Goal: Check status: Check status

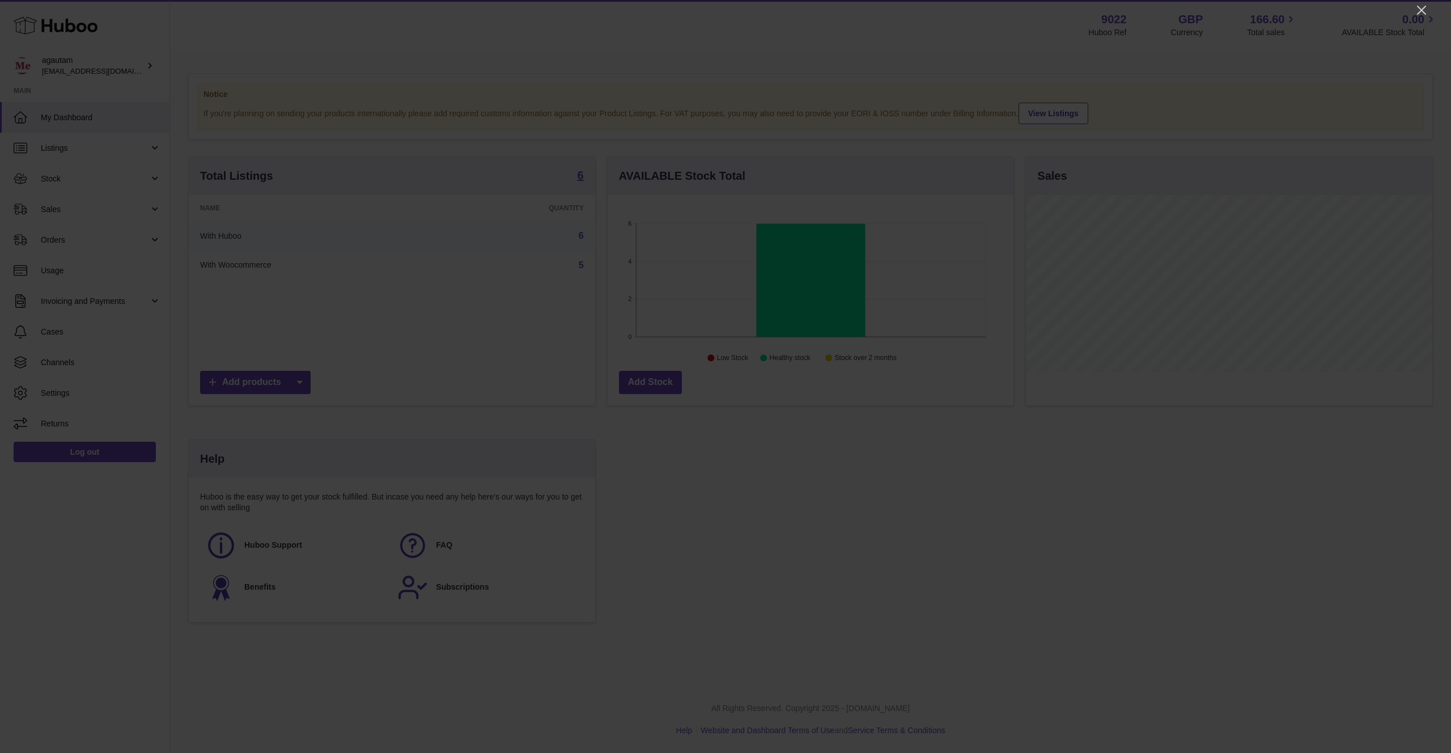
scroll to position [177, 406]
click at [1421, 10] on icon "Close" at bounding box center [1421, 10] width 9 height 9
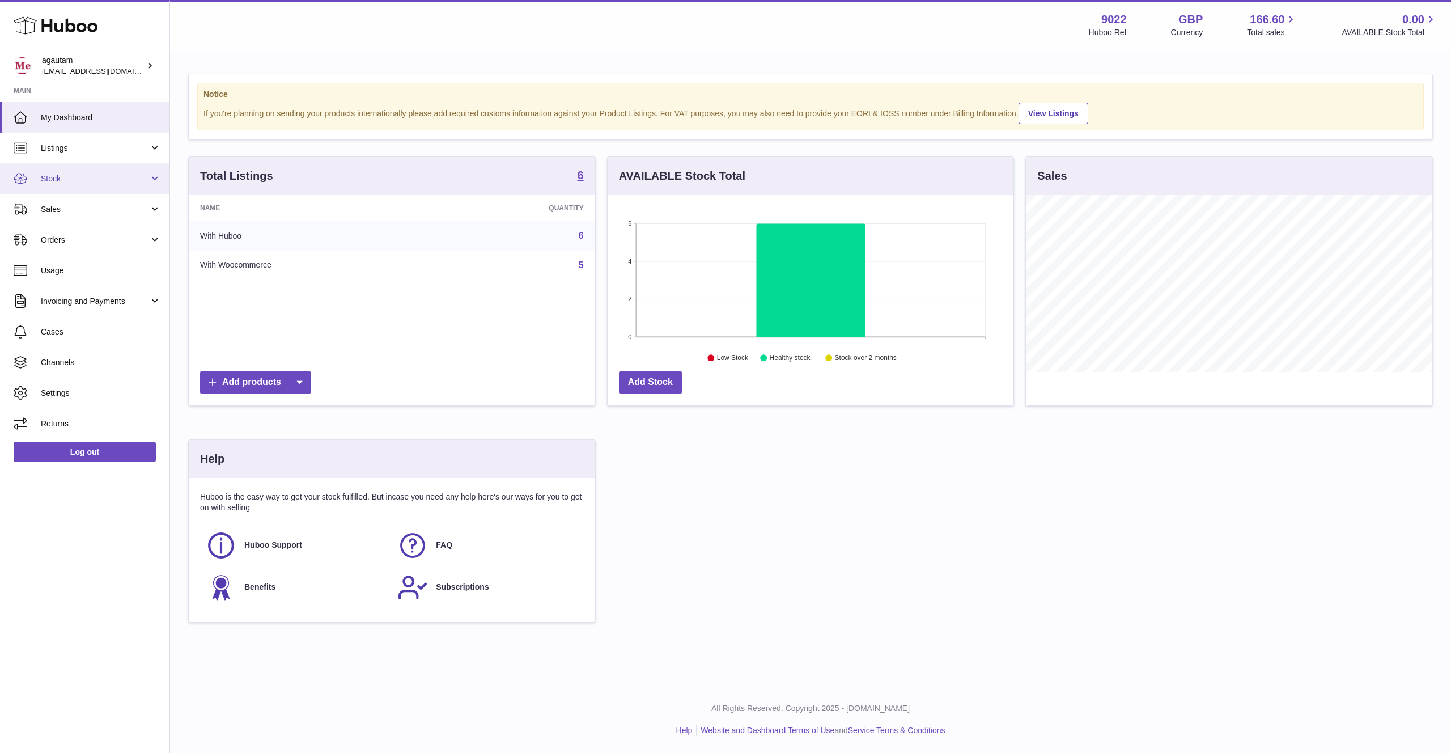
click at [135, 179] on span "Stock" at bounding box center [95, 178] width 108 height 11
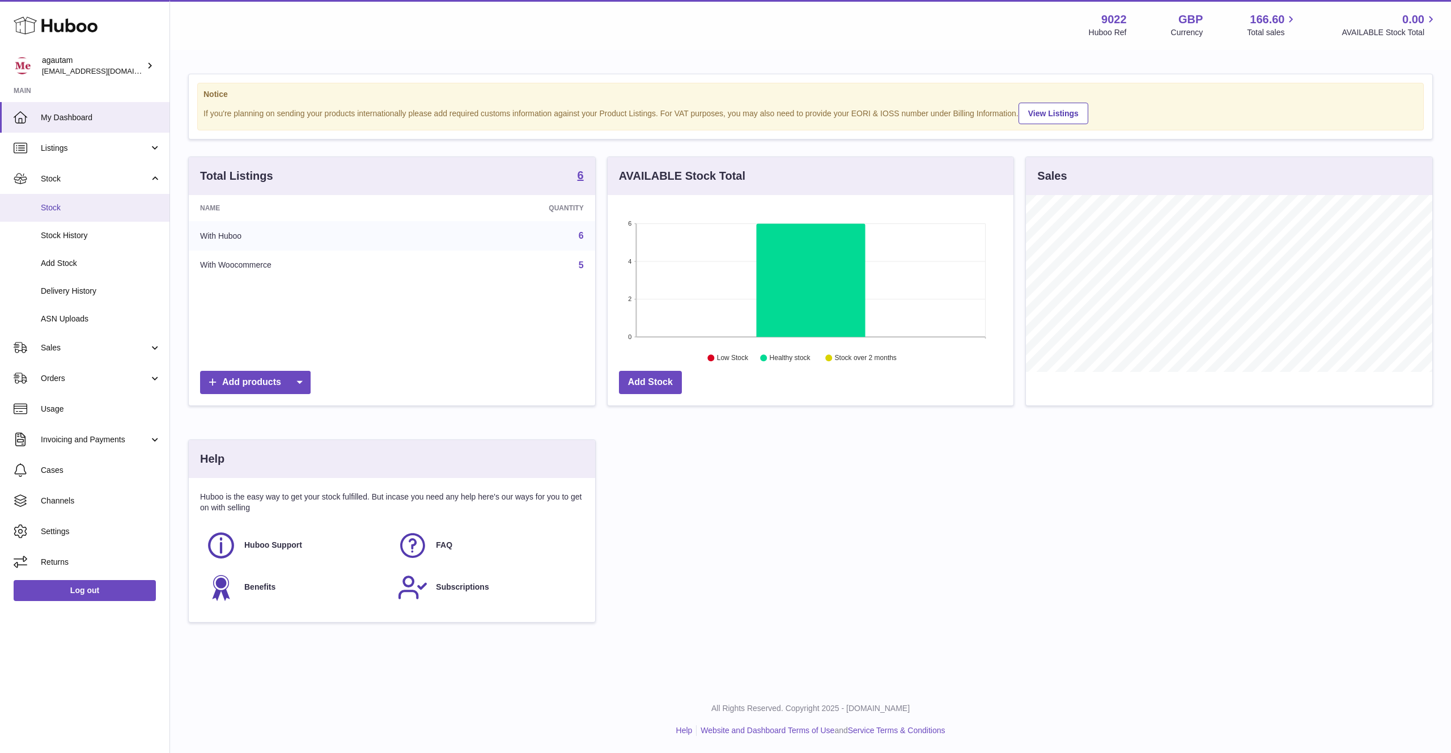
click at [48, 211] on span "Stock" at bounding box center [101, 207] width 120 height 11
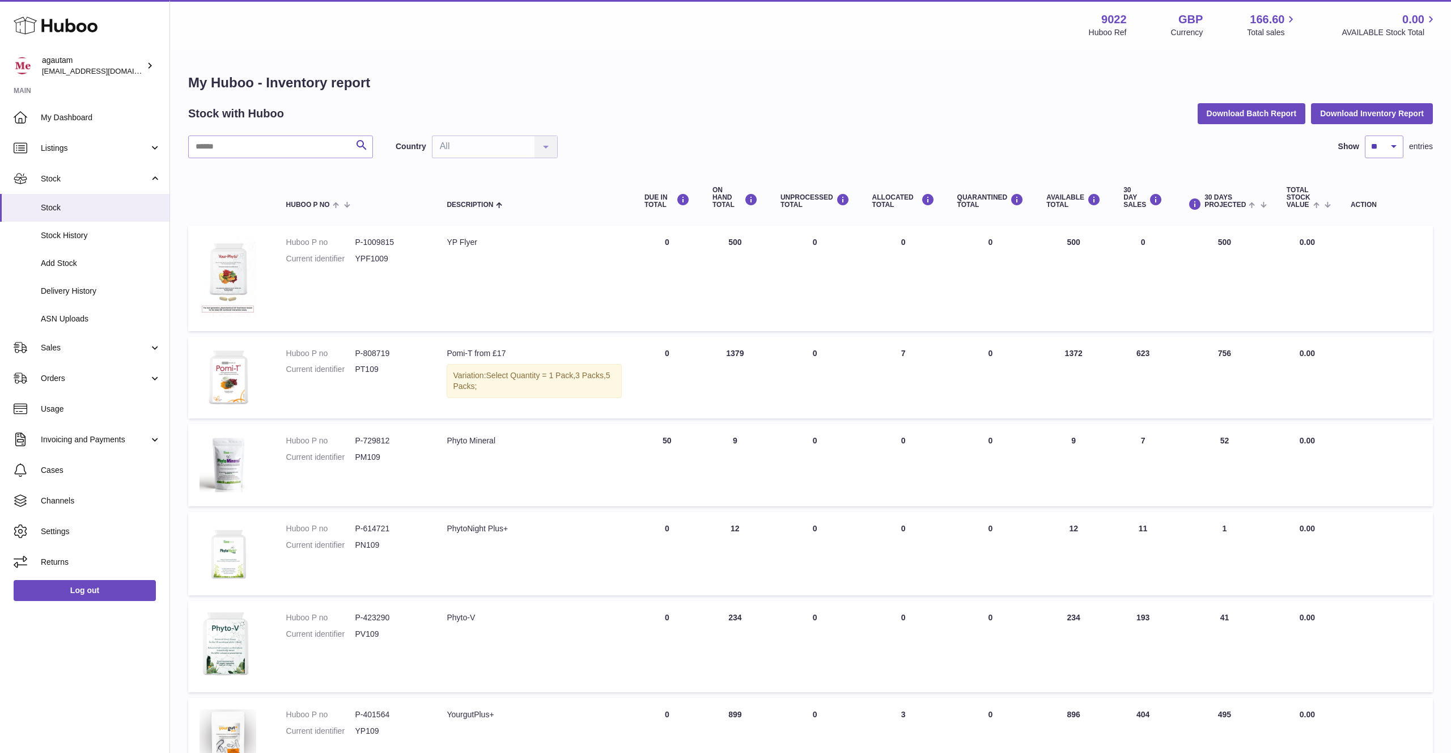
drag, startPoint x: 670, startPoint y: 443, endPoint x: 696, endPoint y: 441, distance: 26.7
click at [696, 441] on td "DUE IN Total 50" at bounding box center [667, 465] width 68 height 82
click at [66, 297] on link "Delivery History" at bounding box center [85, 291] width 170 height 28
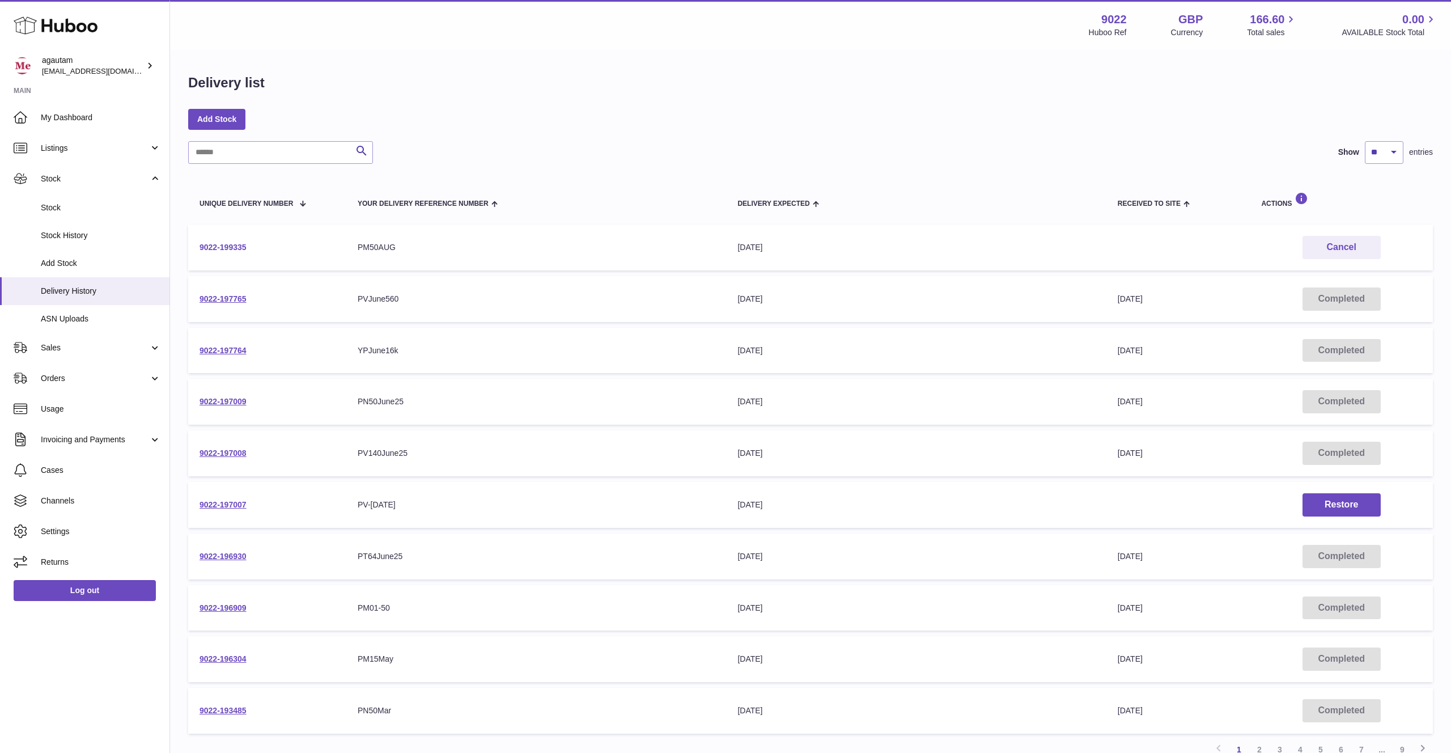
click at [231, 251] on link "9022-199335" at bounding box center [223, 247] width 47 height 9
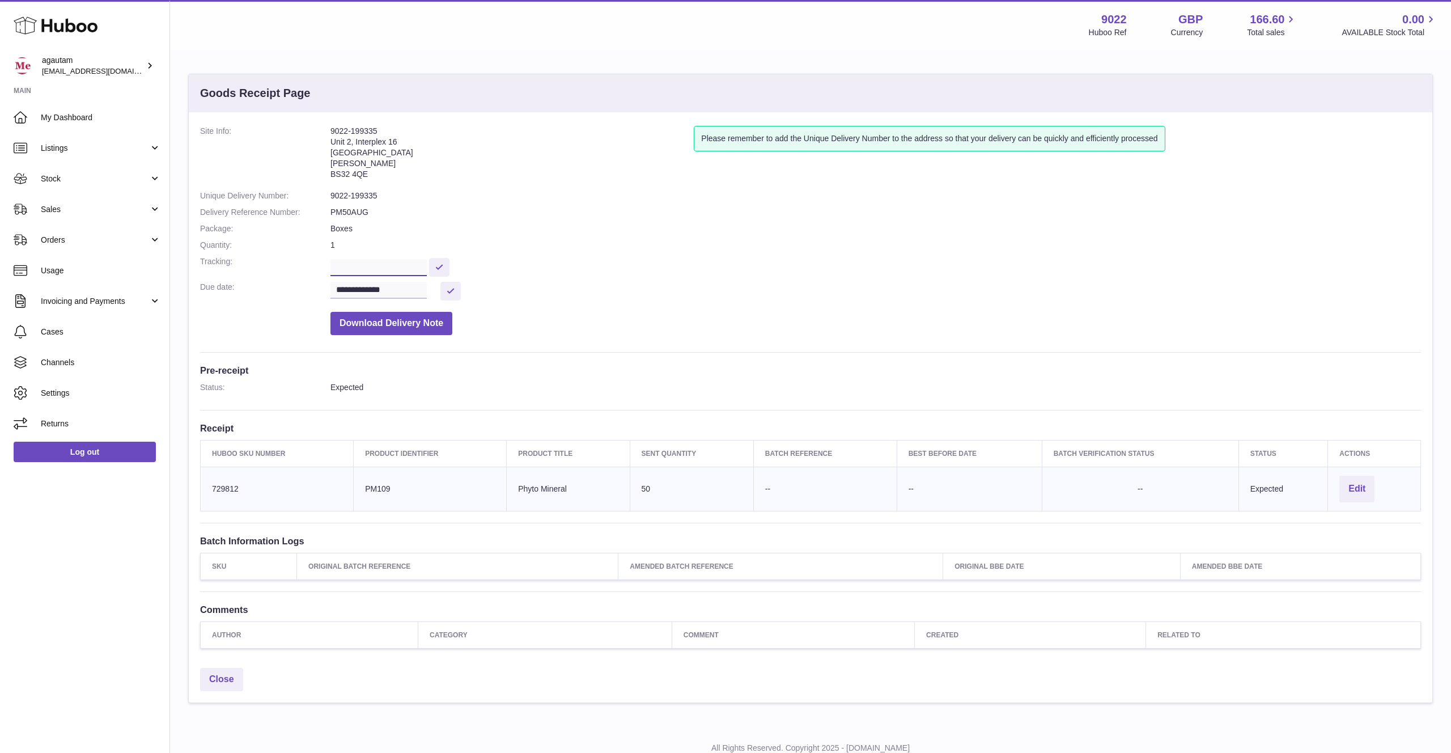
click at [352, 266] on input "text" at bounding box center [379, 267] width 96 height 17
paste input "**********"
type input "**********"
click at [446, 269] on button at bounding box center [439, 267] width 20 height 19
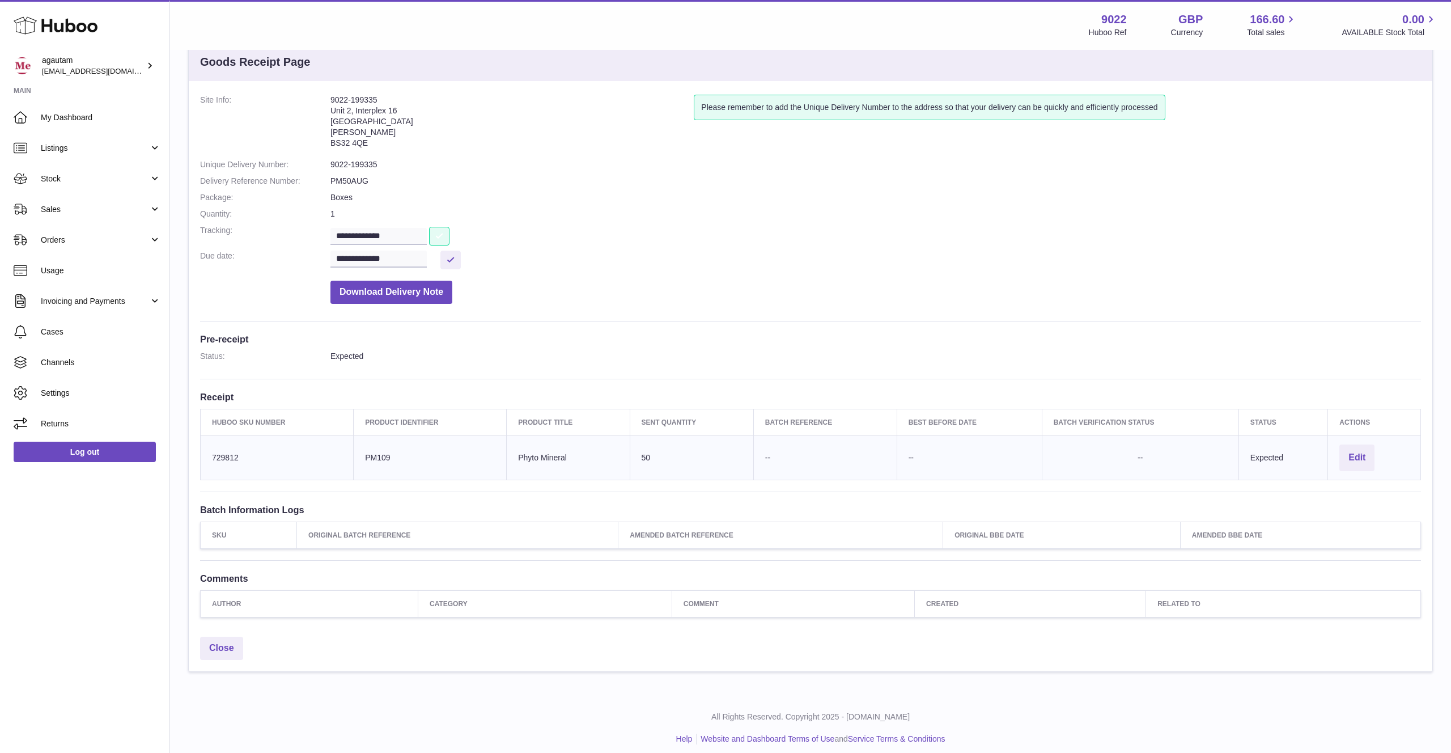
scroll to position [39, 0]
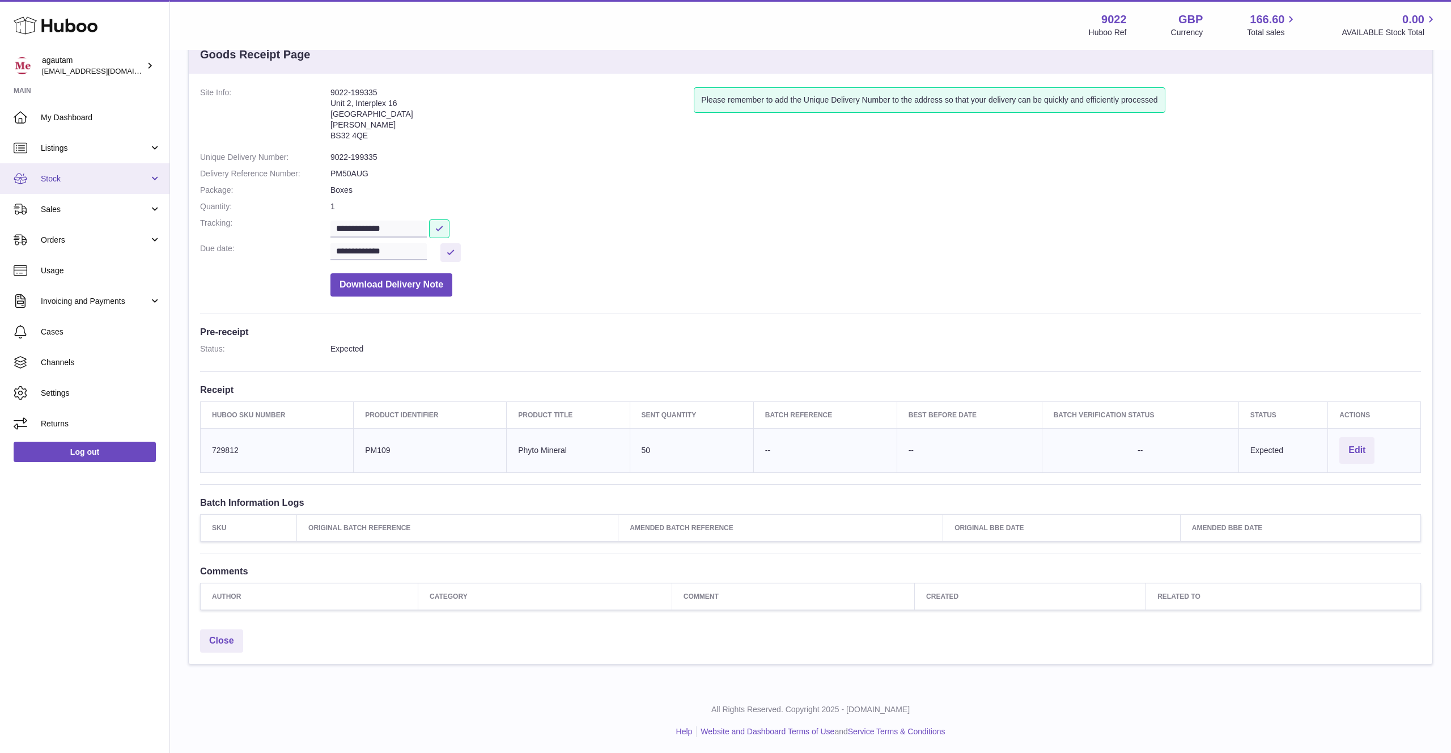
click at [73, 178] on span "Stock" at bounding box center [95, 178] width 108 height 11
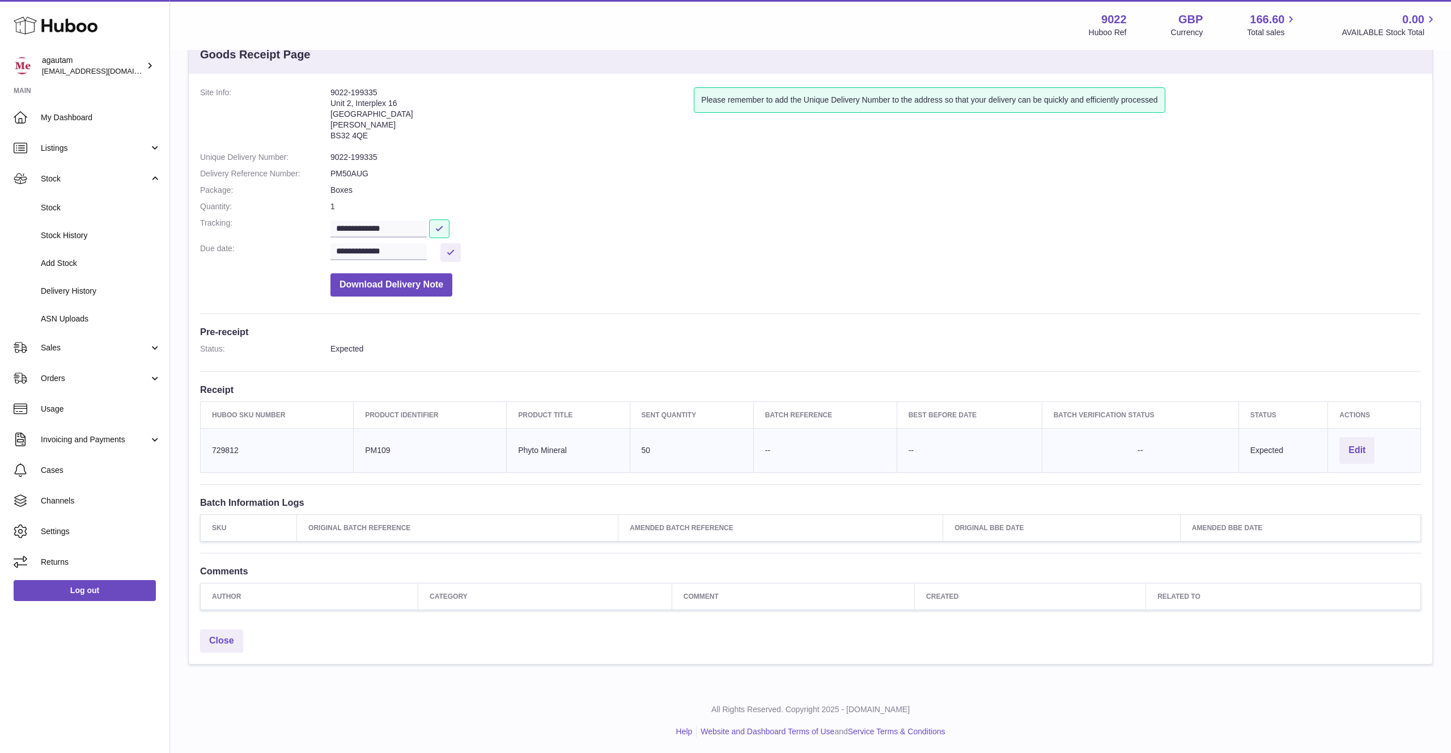
click at [620, 231] on dd "**********" at bounding box center [876, 228] width 1091 height 20
click at [332, 87] on address "9022-199335 [STREET_ADDRESS][PERSON_NAME]" at bounding box center [512, 116] width 363 height 59
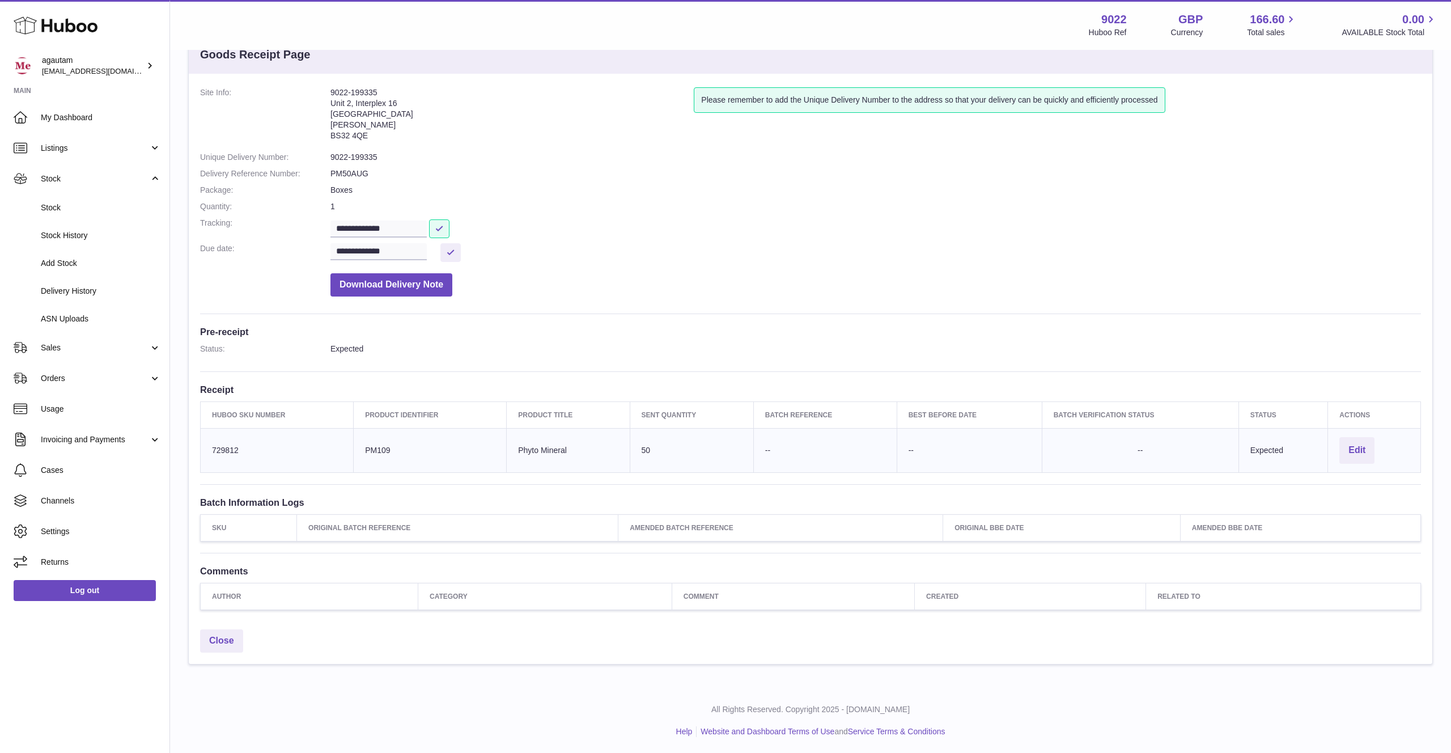
click at [332, 87] on address "9022-199335 [STREET_ADDRESS][PERSON_NAME]" at bounding box center [512, 116] width 363 height 59
click at [51, 467] on span "Cases" at bounding box center [101, 470] width 120 height 11
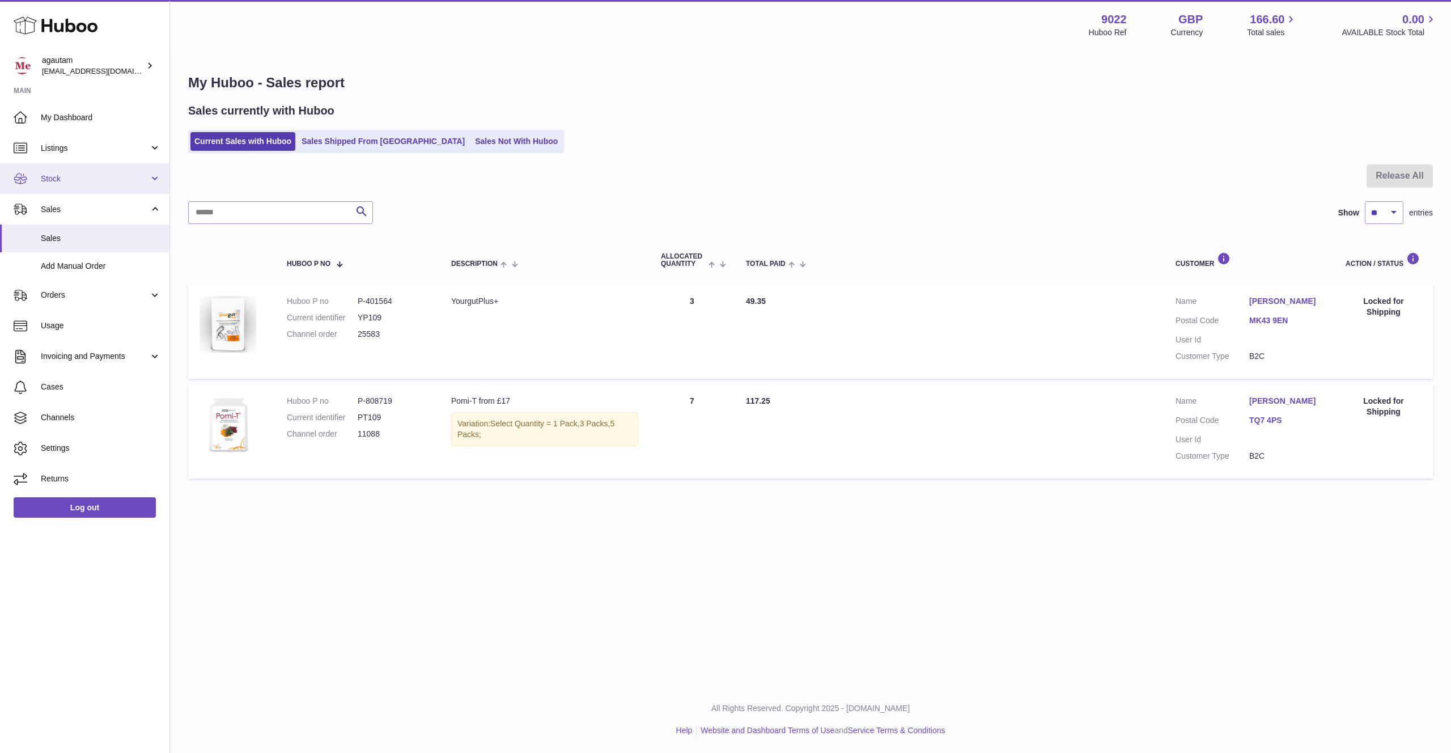
click at [63, 179] on span "Stock" at bounding box center [95, 178] width 108 height 11
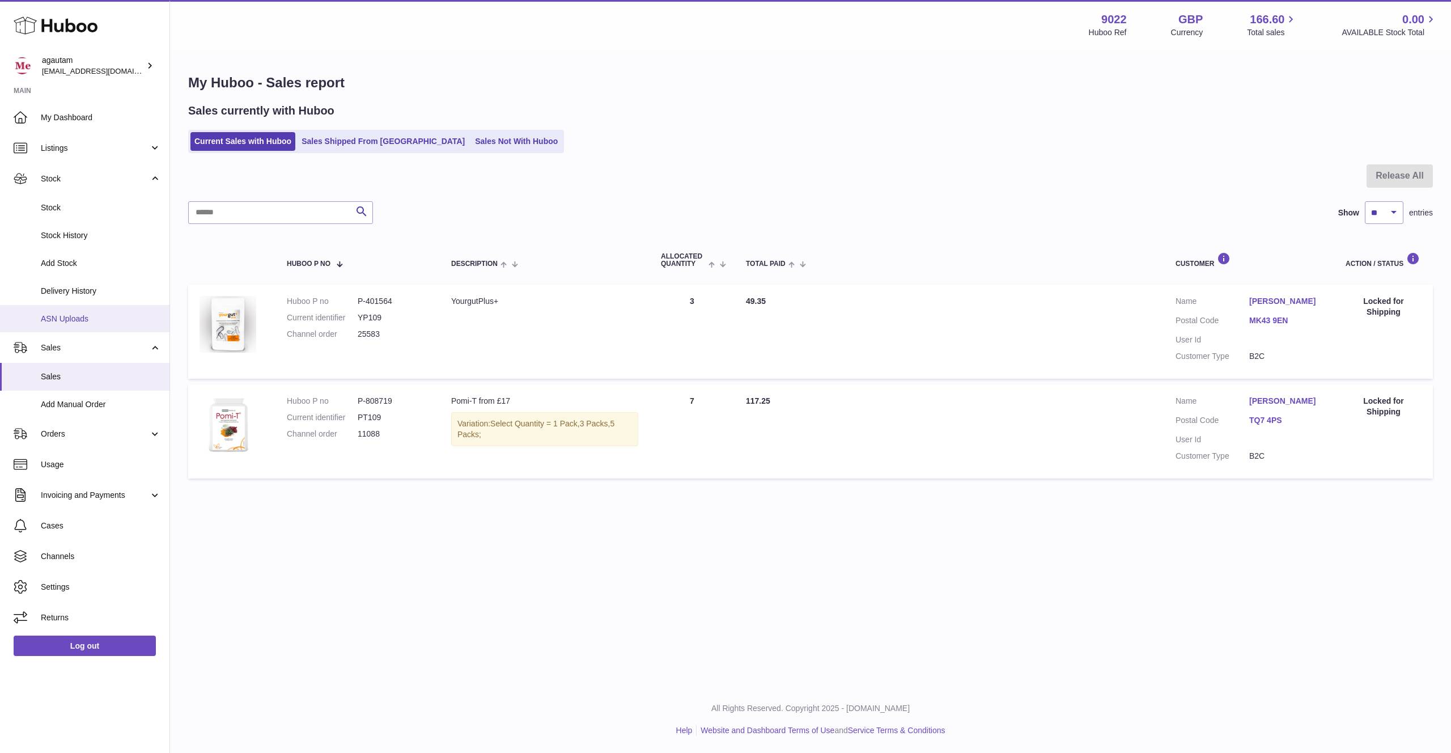
click at [62, 317] on span "ASN Uploads" at bounding box center [101, 319] width 120 height 11
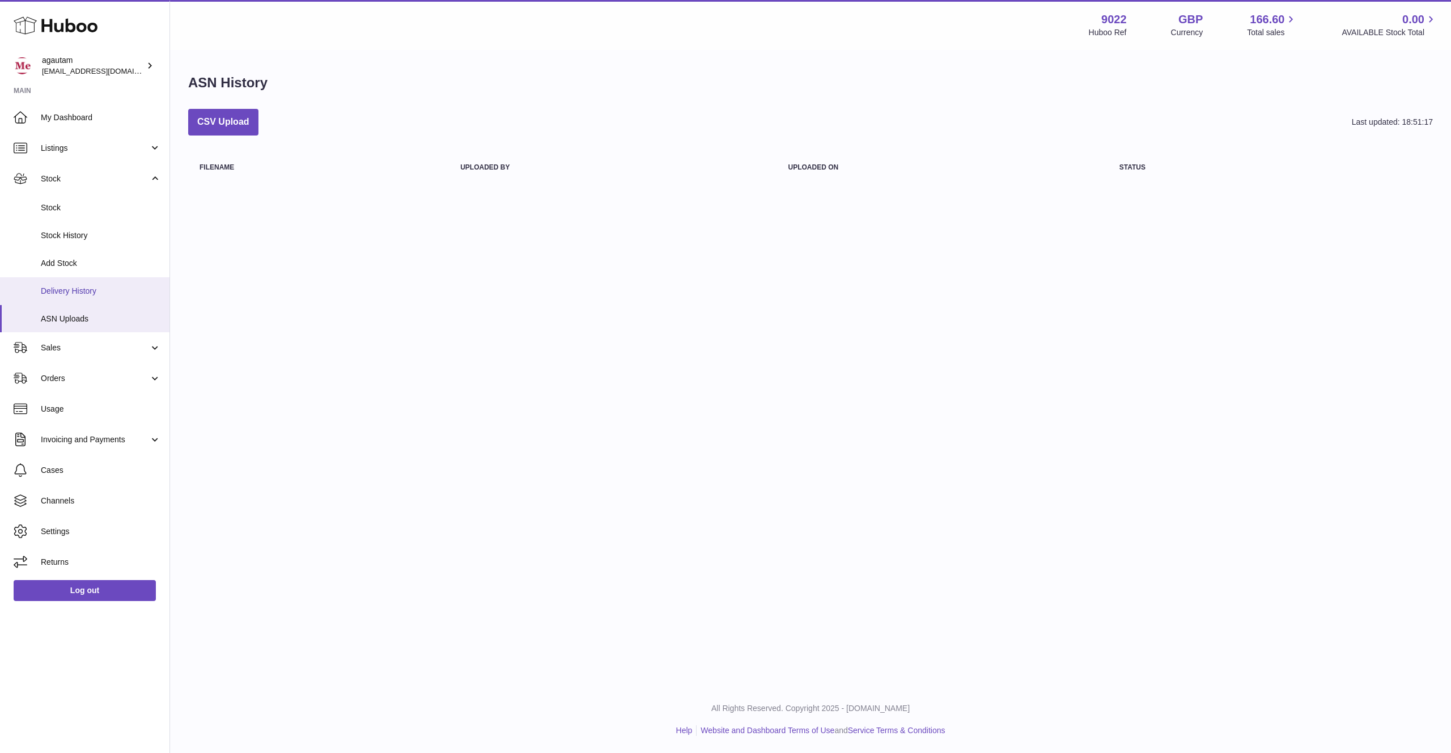
click at [62, 295] on span "Delivery History" at bounding box center [101, 291] width 120 height 11
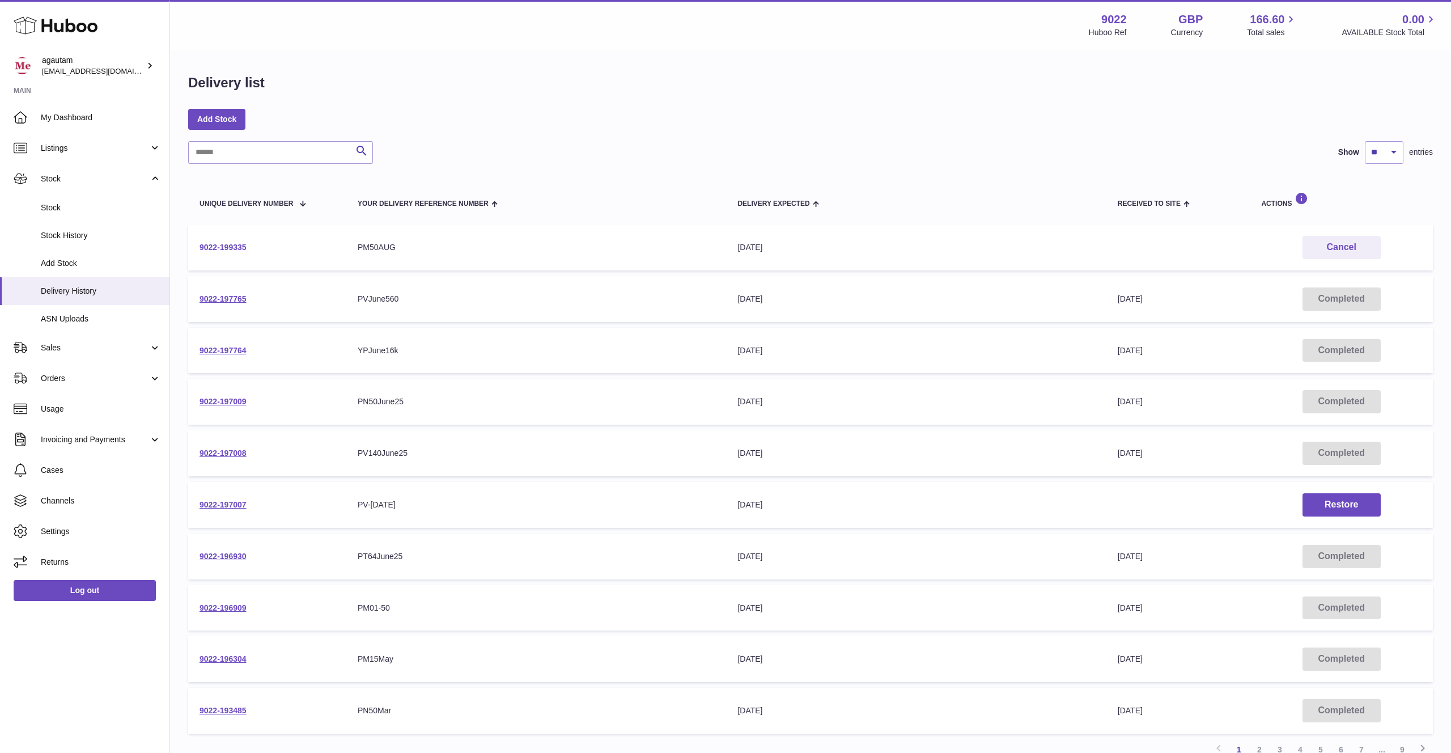
click at [225, 249] on link "9022-199335" at bounding box center [223, 247] width 47 height 9
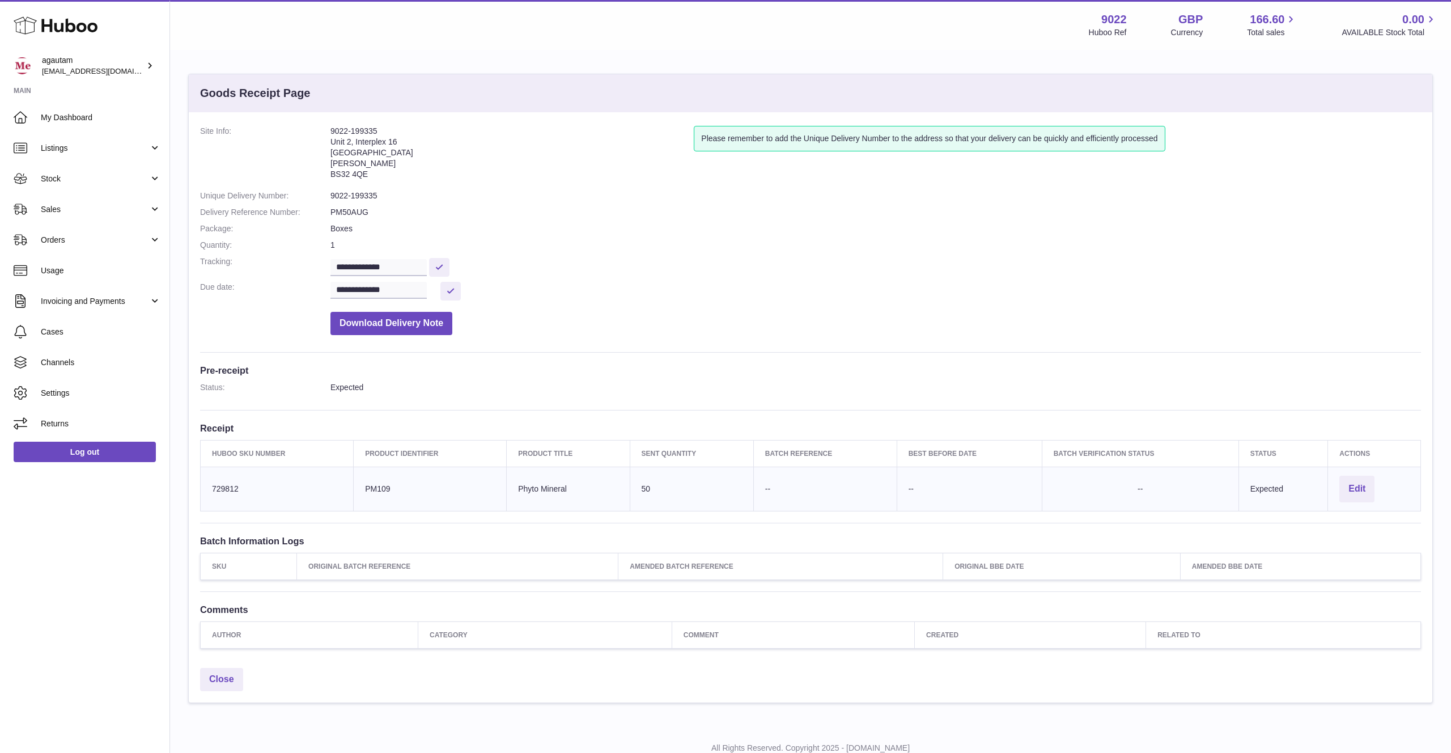
drag, startPoint x: 332, startPoint y: 129, endPoint x: 371, endPoint y: 179, distance: 63.0
click at [371, 179] on address "9022-199335 [STREET_ADDRESS][PERSON_NAME]" at bounding box center [512, 155] width 363 height 59
copy address "9022-199335 [STREET_ADDRESS][PERSON_NAME]"
drag, startPoint x: 201, startPoint y: 196, endPoint x: 369, endPoint y: 225, distance: 170.3
click at [369, 225] on dl "**********" at bounding box center [810, 233] width 1221 height 215
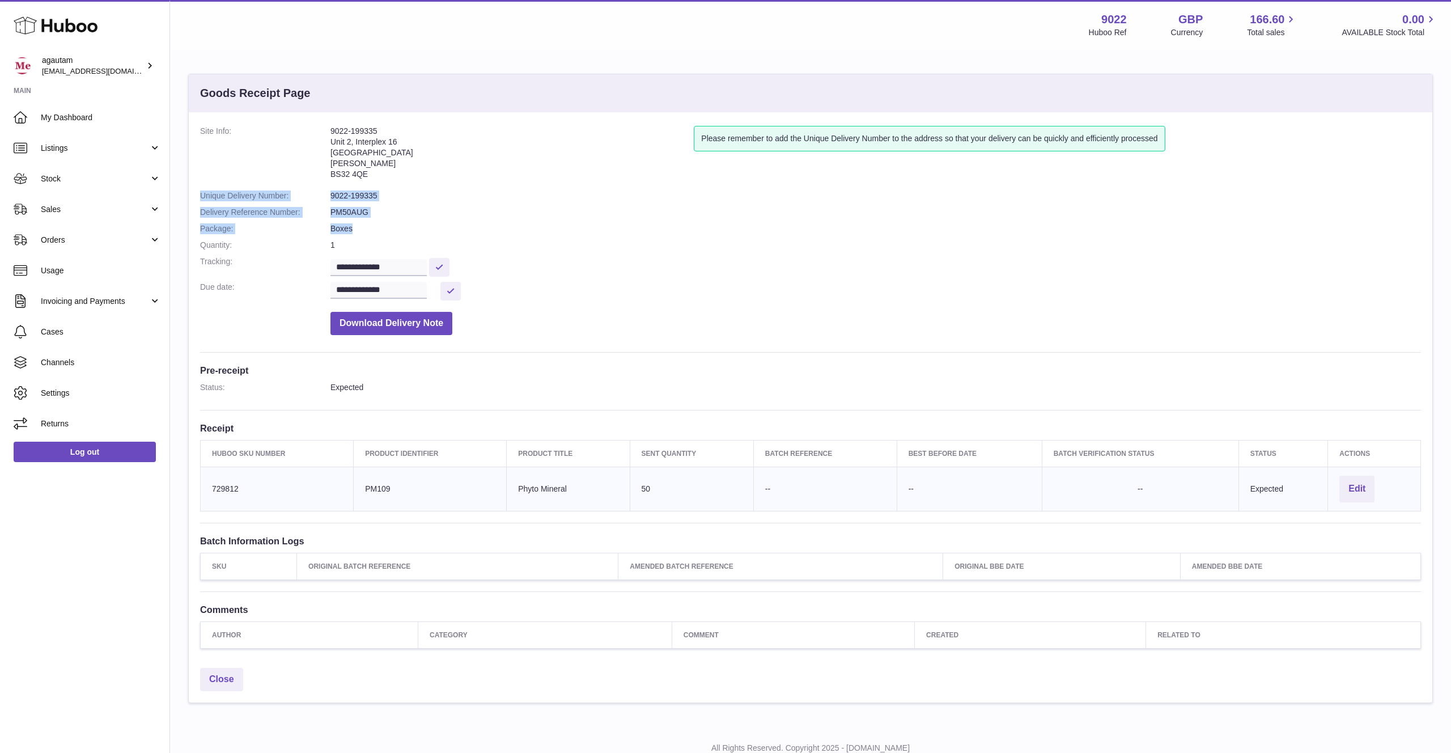
copy dl "Unique Delivery Number: 9022-199335 Delivery Reference Number: PM50AUG Package:…"
drag, startPoint x: 407, startPoint y: 482, endPoint x: 361, endPoint y: 481, distance: 45.9
click at [361, 481] on td "Client Identifier PM109" at bounding box center [430, 489] width 153 height 44
drag, startPoint x: 361, startPoint y: 489, endPoint x: 390, endPoint y: 486, distance: 29.0
click at [390, 486] on td "Client Identifier PM109" at bounding box center [430, 489] width 153 height 44
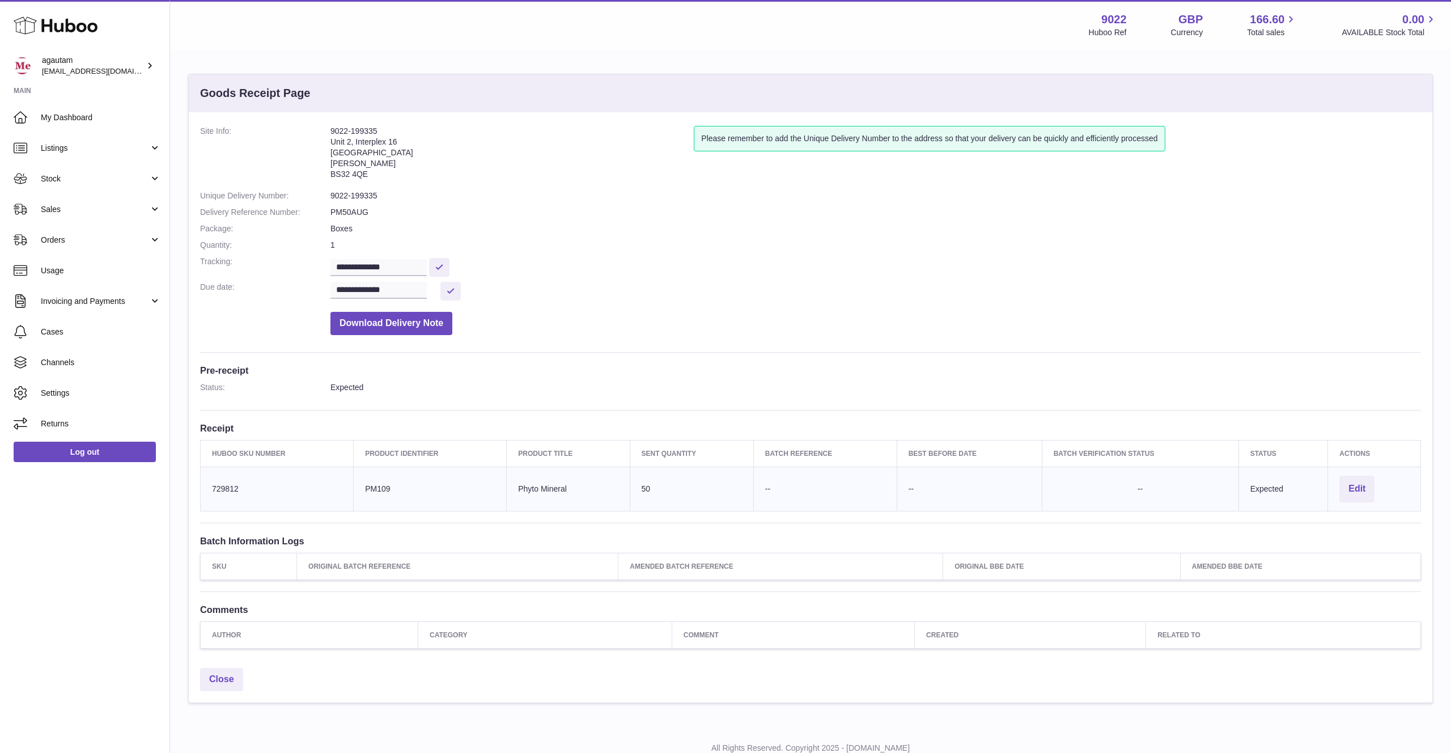
copy td "PM109"
click at [368, 268] on input "**********" at bounding box center [379, 267] width 96 height 17
